Goal: Task Accomplishment & Management: Complete application form

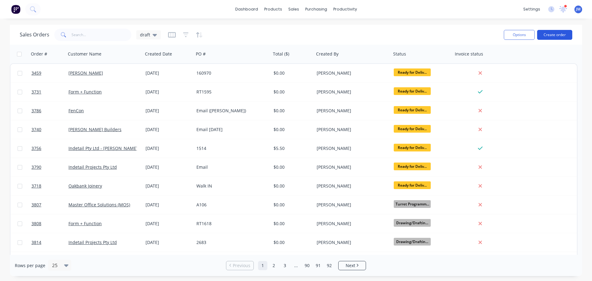
click at [553, 31] on button "Create order" at bounding box center [554, 35] width 35 height 10
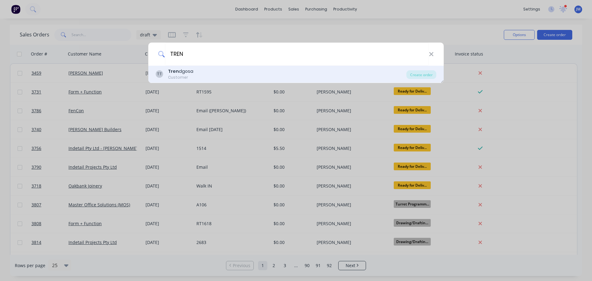
type input "TREN"
click at [179, 71] on div "Tren dgosa" at bounding box center [180, 71] width 25 height 6
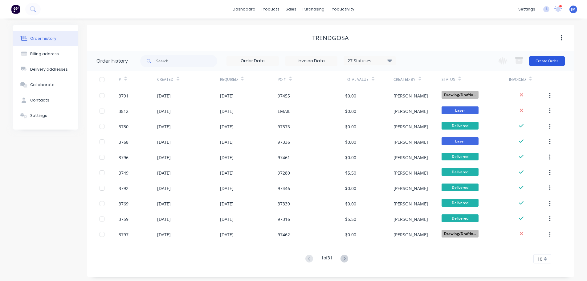
click at [541, 62] on button "Create Order" at bounding box center [547, 61] width 36 height 10
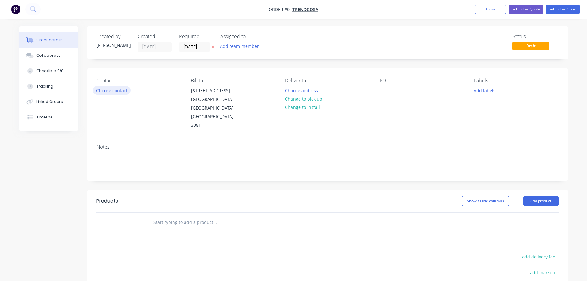
click at [121, 89] on button "Choose contact" at bounding box center [112, 90] width 38 height 8
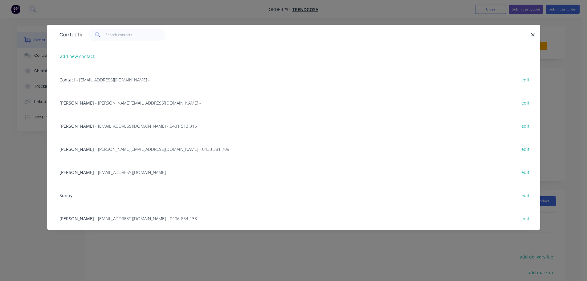
click at [117, 101] on span "- [PERSON_NAME][EMAIL_ADDRESS][DOMAIN_NAME] -" at bounding box center [148, 103] width 106 height 6
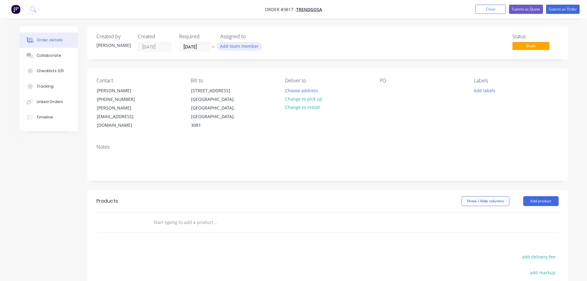
click at [236, 48] on button "Add team member" at bounding box center [239, 46] width 45 height 8
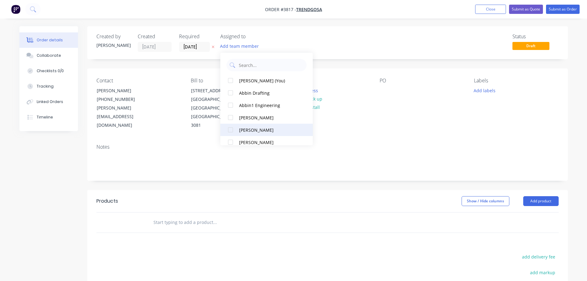
click at [240, 129] on div "[PERSON_NAME]" at bounding box center [270, 130] width 62 height 6
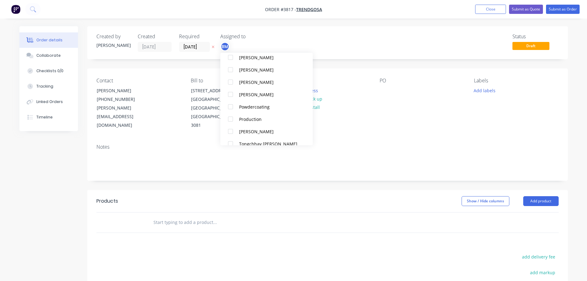
scroll to position [247, 0]
click at [247, 93] on div "Production" at bounding box center [270, 93] width 62 height 6
click at [405, 113] on div "Contact [PERSON_NAME] [PHONE_NUMBER] [PERSON_NAME][EMAIL_ADDRESS][DOMAIN_NAME] …" at bounding box center [327, 103] width 481 height 71
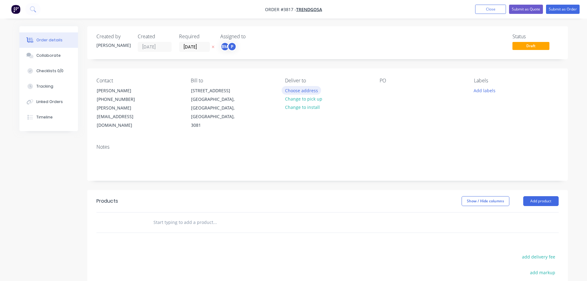
click at [302, 88] on button "Choose address" at bounding box center [301, 90] width 39 height 8
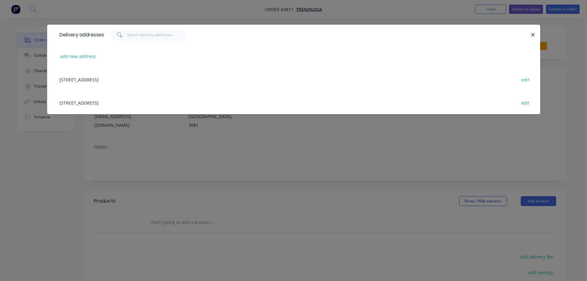
click at [132, 101] on div "[STREET_ADDRESS] edit" at bounding box center [293, 102] width 475 height 23
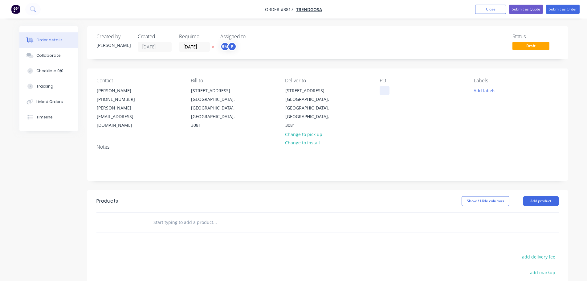
click at [381, 92] on div at bounding box center [385, 90] width 10 height 9
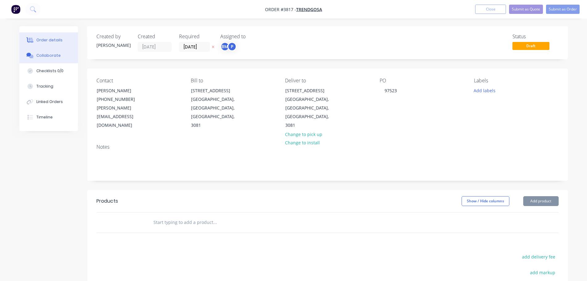
click at [34, 54] on div at bounding box center [30, 56] width 9 height 6
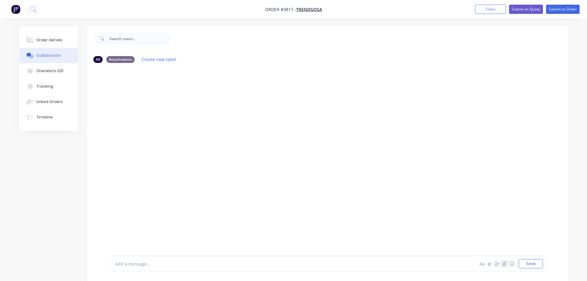
click at [505, 266] on button "button" at bounding box center [504, 263] width 7 height 7
click at [526, 264] on button "Send" at bounding box center [531, 263] width 24 height 9
click at [51, 43] on div "Order details" at bounding box center [49, 40] width 26 height 6
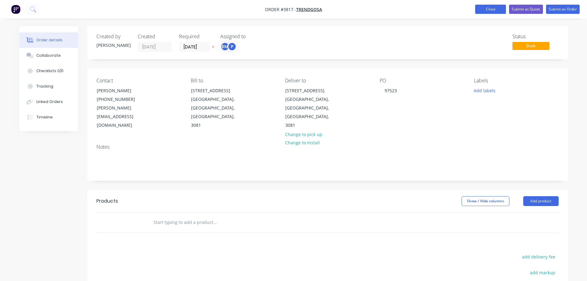
click at [496, 10] on button "Close" at bounding box center [490, 9] width 31 height 9
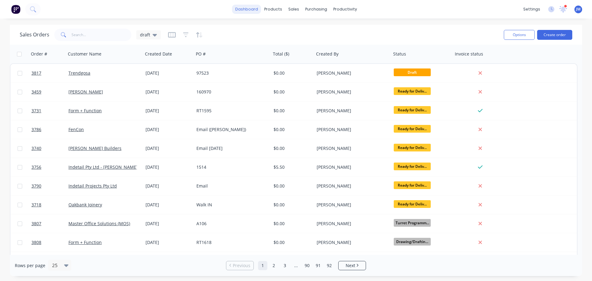
click at [250, 8] on link "dashboard" at bounding box center [246, 9] width 29 height 9
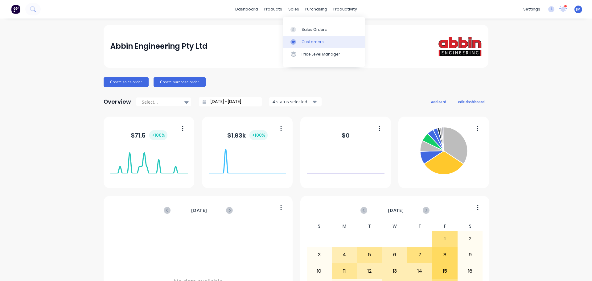
click at [311, 41] on div "Customers" at bounding box center [313, 42] width 22 height 6
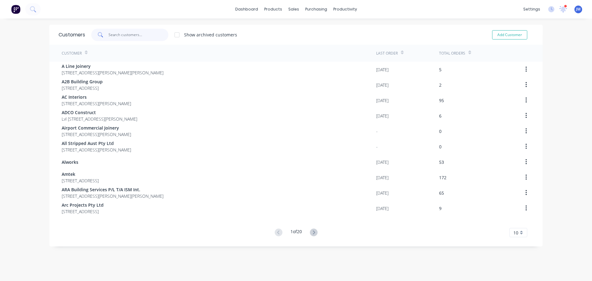
click at [142, 35] on input "text" at bounding box center [139, 35] width 60 height 12
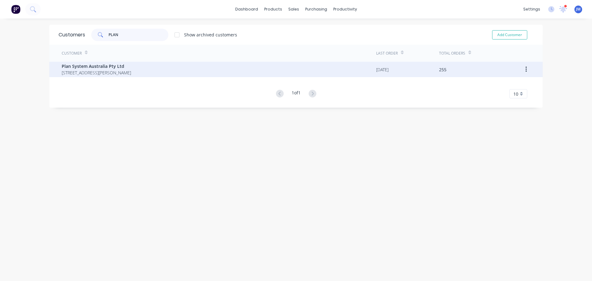
type input "PLAN"
click at [101, 67] on span "Plan System Australia Pty Ltd" at bounding box center [96, 66] width 69 height 6
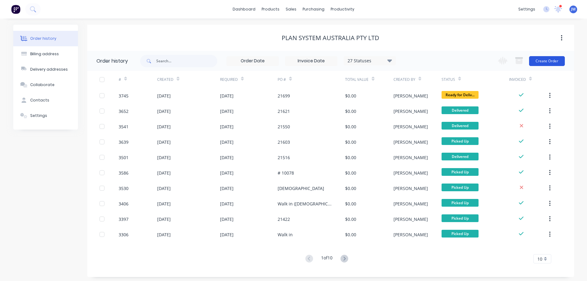
click at [554, 60] on button "Create Order" at bounding box center [547, 61] width 36 height 10
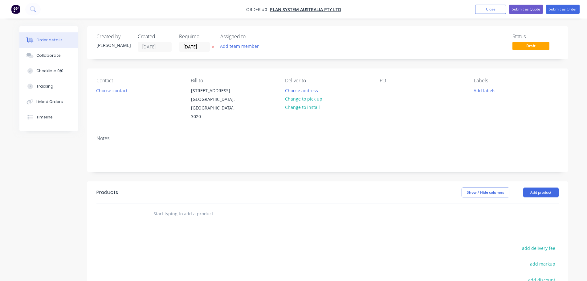
click at [113, 85] on div "Contact Choose contact" at bounding box center [139, 99] width 84 height 43
click at [113, 89] on button "Choose contact" at bounding box center [112, 90] width 38 height 8
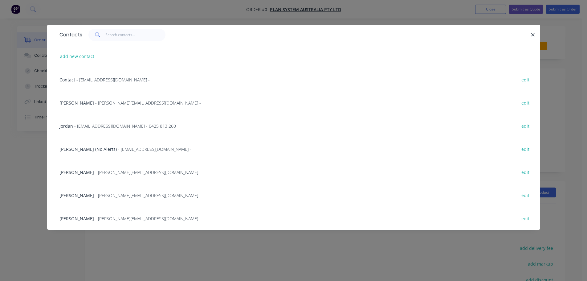
click at [109, 195] on span "- [PERSON_NAME][EMAIL_ADDRESS][DOMAIN_NAME] -" at bounding box center [148, 195] width 106 height 6
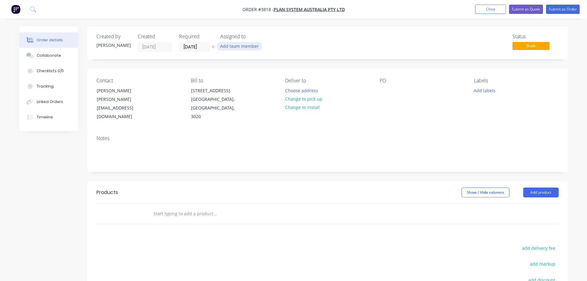
click at [235, 47] on button "Add team member" at bounding box center [239, 46] width 45 height 8
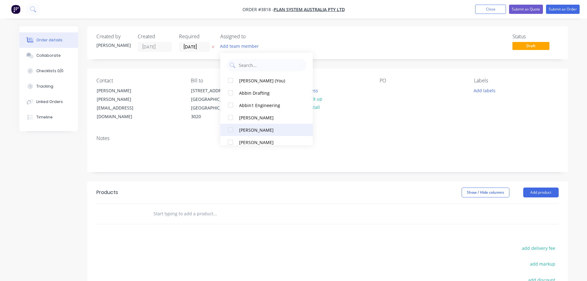
click at [250, 130] on div "[PERSON_NAME]" at bounding box center [270, 130] width 62 height 6
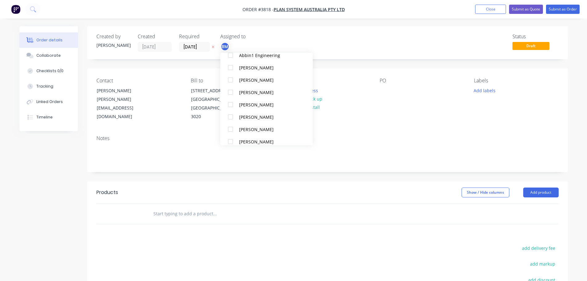
scroll to position [93, 0]
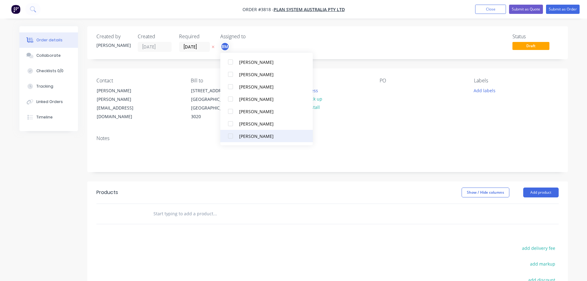
click at [252, 135] on div "[PERSON_NAME]" at bounding box center [270, 136] width 62 height 6
click at [253, 126] on div "Production" at bounding box center [270, 124] width 62 height 6
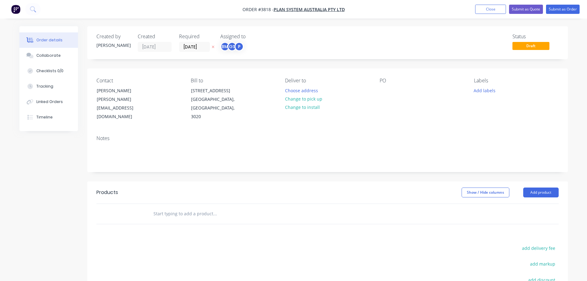
click at [406, 135] on div "Notes" at bounding box center [328, 138] width 463 height 6
click at [296, 89] on button "Choose address" at bounding box center [301, 90] width 39 height 8
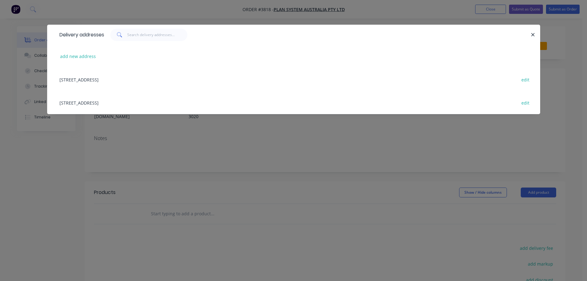
click at [135, 104] on div "[STREET_ADDRESS] edit" at bounding box center [293, 102] width 475 height 23
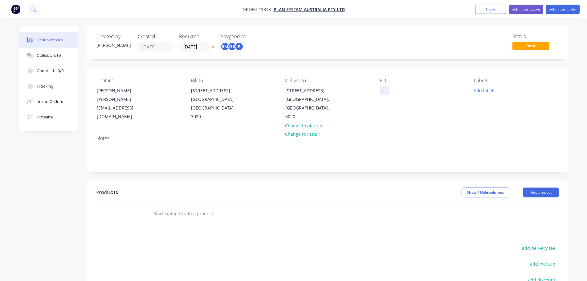
click at [384, 93] on div at bounding box center [385, 90] width 10 height 9
click at [43, 54] on div "Collaborate" at bounding box center [48, 56] width 24 height 6
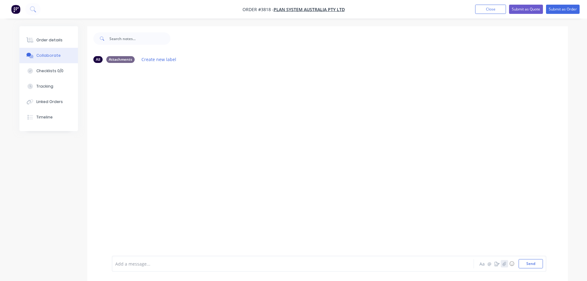
click at [504, 261] on icon "button" at bounding box center [505, 263] width 4 height 4
click at [529, 264] on button "Send" at bounding box center [531, 263] width 24 height 9
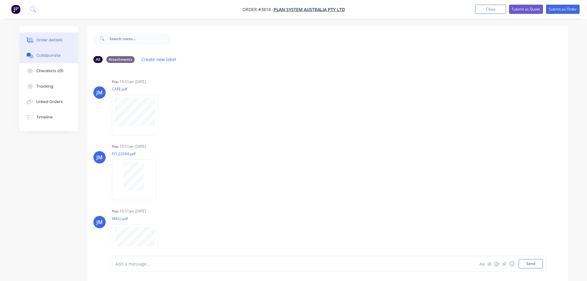
click at [48, 43] on div "Order details" at bounding box center [49, 40] width 26 height 6
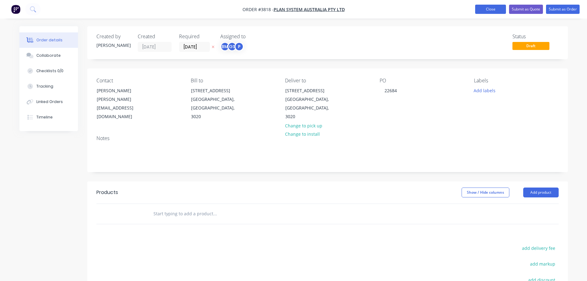
click at [493, 11] on button "Close" at bounding box center [490, 9] width 31 height 9
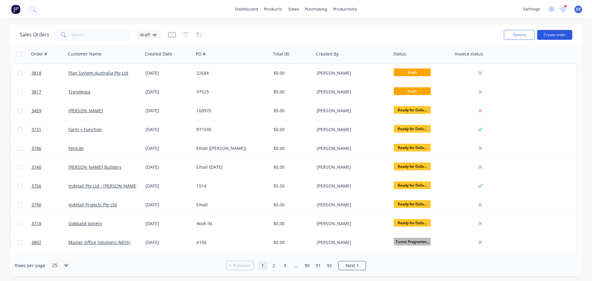
click at [554, 34] on button "Create order" at bounding box center [554, 35] width 35 height 10
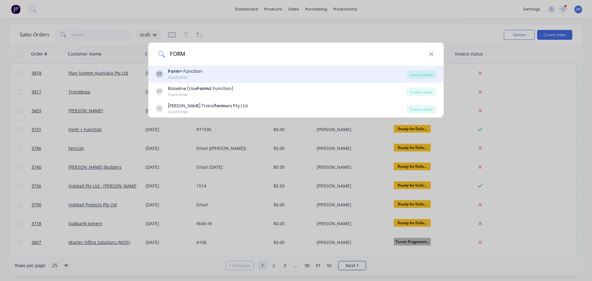
type input "FORM"
click at [197, 77] on div "Customer" at bounding box center [185, 78] width 34 height 6
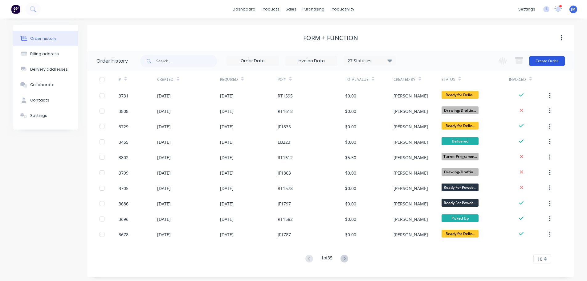
click at [543, 63] on button "Create Order" at bounding box center [547, 61] width 36 height 10
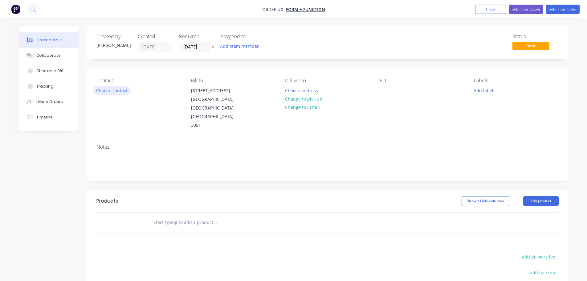
click at [117, 88] on button "Choose contact" at bounding box center [112, 90] width 38 height 8
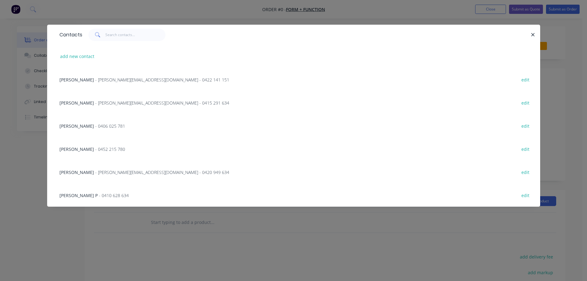
click at [101, 80] on span "- [PERSON_NAME][EMAIL_ADDRESS][DOMAIN_NAME] - 0422 141 151" at bounding box center [162, 80] width 134 height 6
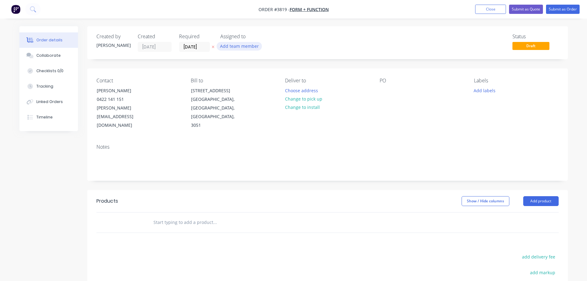
click at [231, 47] on button "Add team member" at bounding box center [239, 46] width 45 height 8
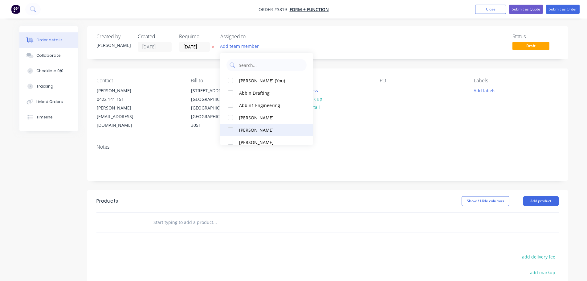
click at [240, 130] on div "[PERSON_NAME]" at bounding box center [270, 130] width 62 height 6
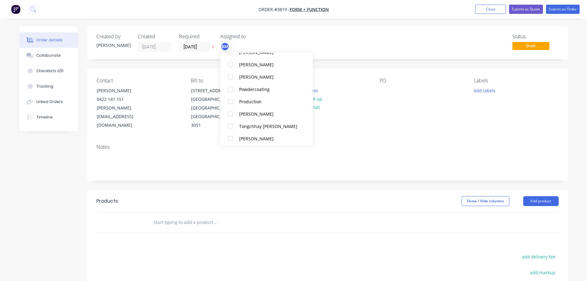
scroll to position [247, 0]
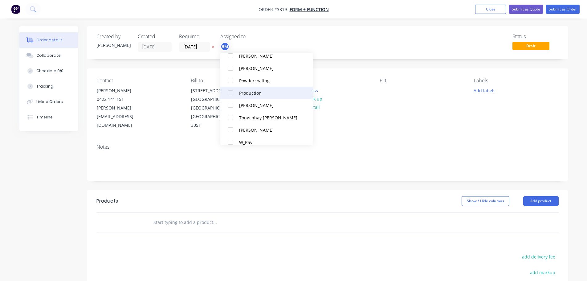
click at [252, 94] on div "Production" at bounding box center [270, 93] width 62 height 6
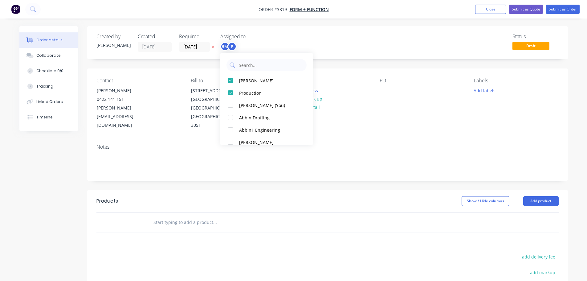
click at [399, 119] on div "PO" at bounding box center [422, 104] width 84 height 52
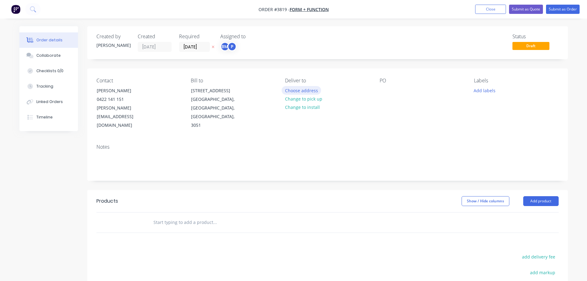
click at [286, 94] on button "Choose address" at bounding box center [301, 90] width 39 height 8
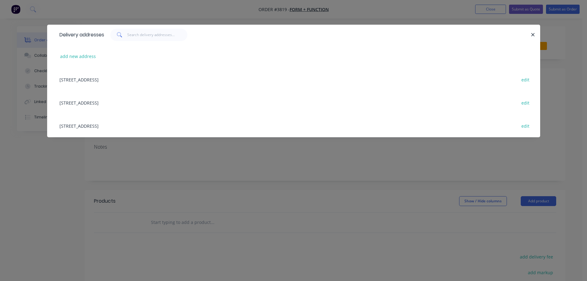
click at [117, 102] on div "[STREET_ADDRESS] edit" at bounding box center [293, 102] width 475 height 23
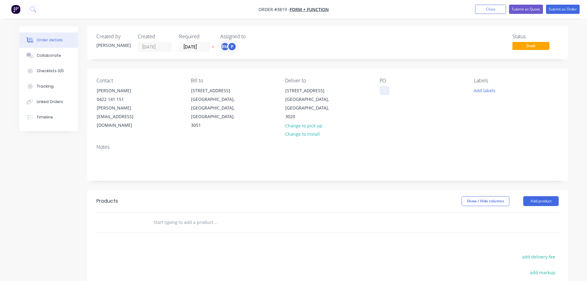
click at [389, 91] on div at bounding box center [385, 90] width 10 height 9
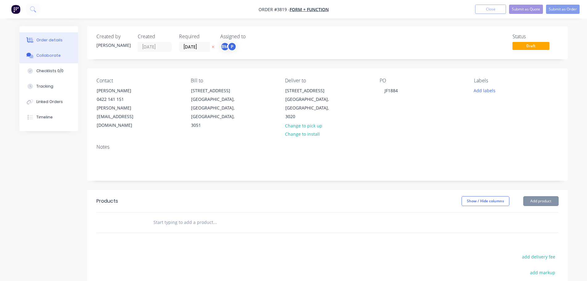
click at [43, 55] on div "Collaborate" at bounding box center [48, 56] width 24 height 6
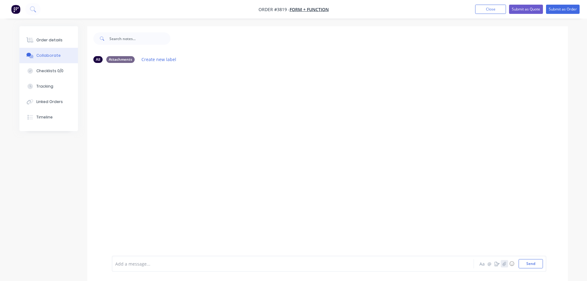
click at [505, 261] on button "button" at bounding box center [504, 263] width 7 height 7
click at [530, 263] on button "Send" at bounding box center [531, 263] width 24 height 9
click at [48, 38] on div "Order details" at bounding box center [49, 40] width 26 height 6
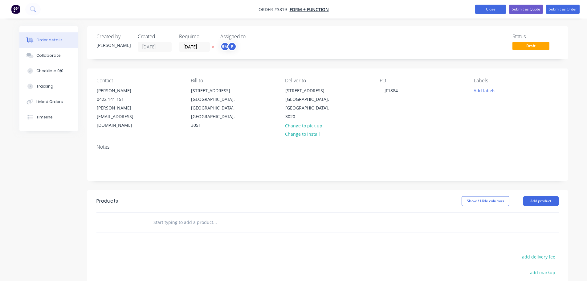
click at [496, 8] on button "Close" at bounding box center [490, 9] width 31 height 9
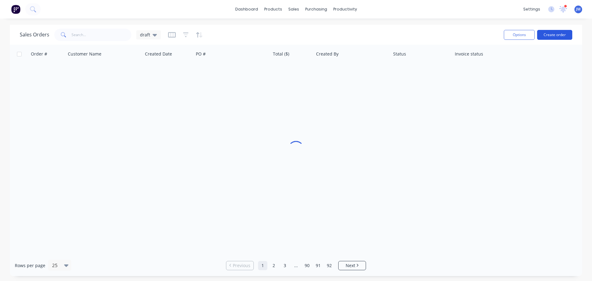
click at [550, 38] on button "Create order" at bounding box center [554, 35] width 35 height 10
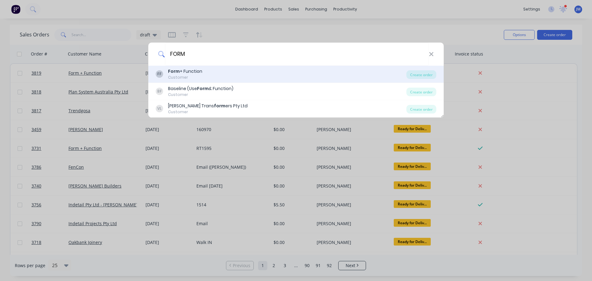
type input "FORM"
click at [173, 78] on div "Customer" at bounding box center [185, 78] width 34 height 6
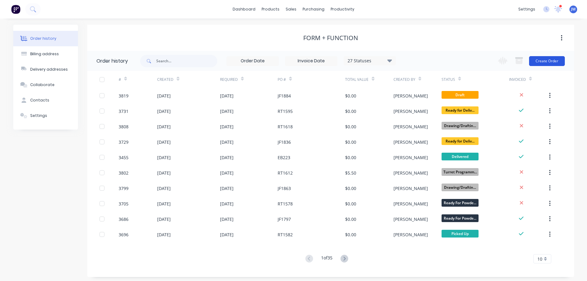
click at [552, 58] on button "Create Order" at bounding box center [547, 61] width 36 height 10
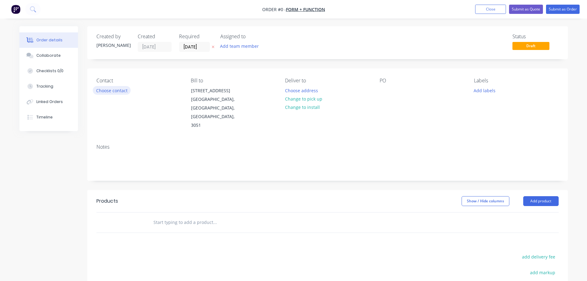
click at [117, 89] on button "Choose contact" at bounding box center [112, 90] width 38 height 8
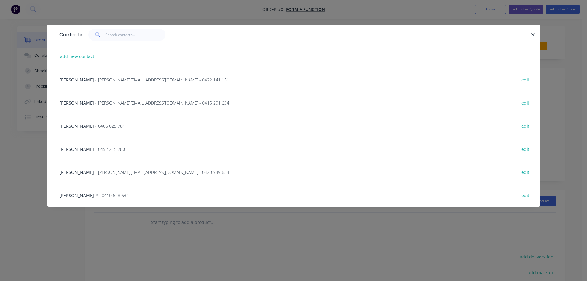
click at [109, 79] on span "- [PERSON_NAME][EMAIL_ADDRESS][DOMAIN_NAME] - 0422 141 151" at bounding box center [162, 80] width 134 height 6
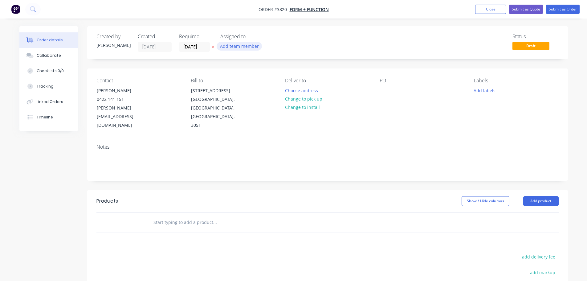
click at [238, 49] on button "Add team member" at bounding box center [239, 46] width 45 height 8
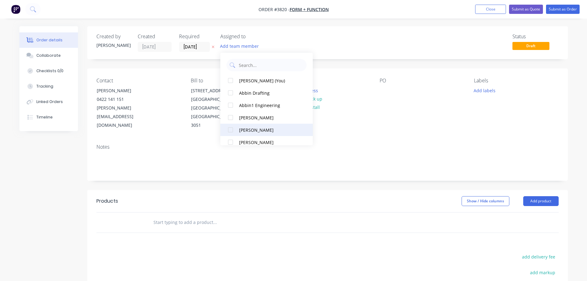
click at [247, 128] on div "[PERSON_NAME]" at bounding box center [270, 130] width 62 height 6
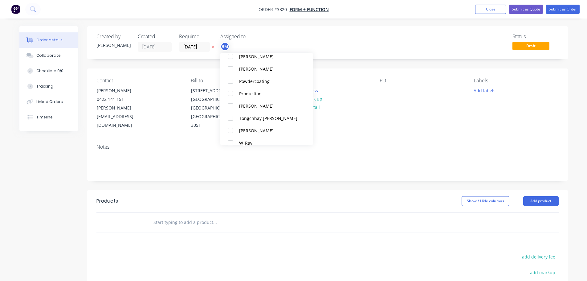
scroll to position [247, 0]
click at [251, 94] on div "Production" at bounding box center [270, 93] width 62 height 6
click at [382, 101] on div "PO" at bounding box center [422, 104] width 84 height 52
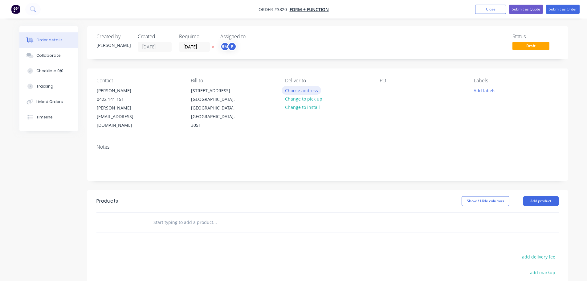
click at [306, 88] on button "Choose address" at bounding box center [301, 90] width 39 height 8
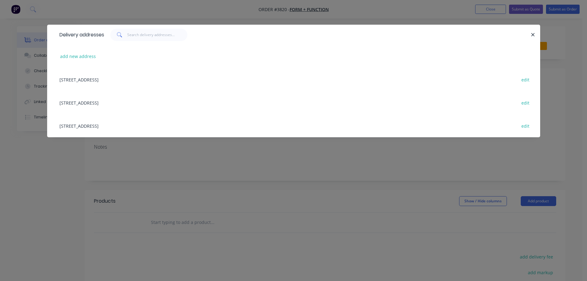
click at [112, 100] on div "[STREET_ADDRESS] edit" at bounding box center [293, 102] width 475 height 23
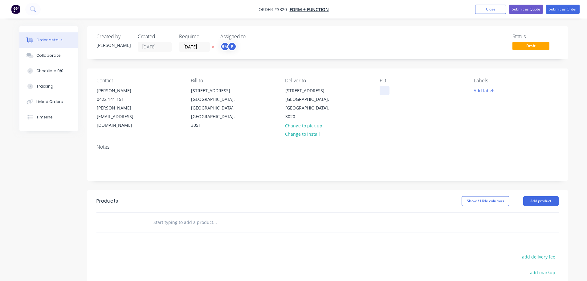
click at [386, 86] on div at bounding box center [385, 90] width 10 height 9
click at [54, 54] on div "Collaborate" at bounding box center [48, 56] width 24 height 6
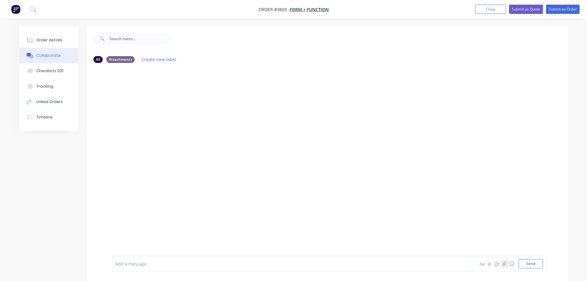
click at [508, 262] on button "button" at bounding box center [504, 263] width 7 height 7
click at [48, 41] on div "Order details" at bounding box center [49, 40] width 26 height 6
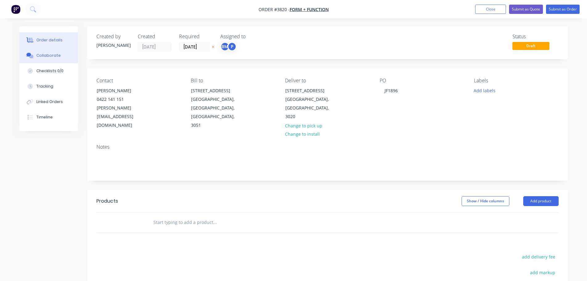
click at [53, 56] on div "Collaborate" at bounding box center [48, 56] width 24 height 6
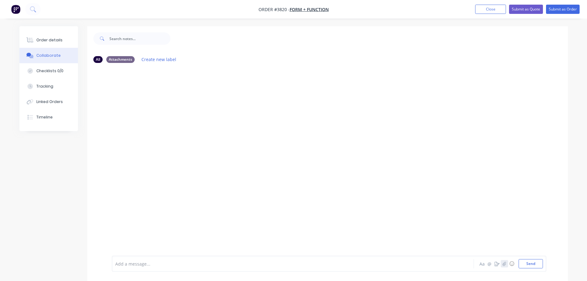
click at [502, 261] on button "button" at bounding box center [504, 263] width 7 height 7
click at [533, 262] on button "Send" at bounding box center [531, 263] width 24 height 9
click at [56, 39] on div "Order details" at bounding box center [49, 40] width 26 height 6
